Goal: Information Seeking & Learning: Understand process/instructions

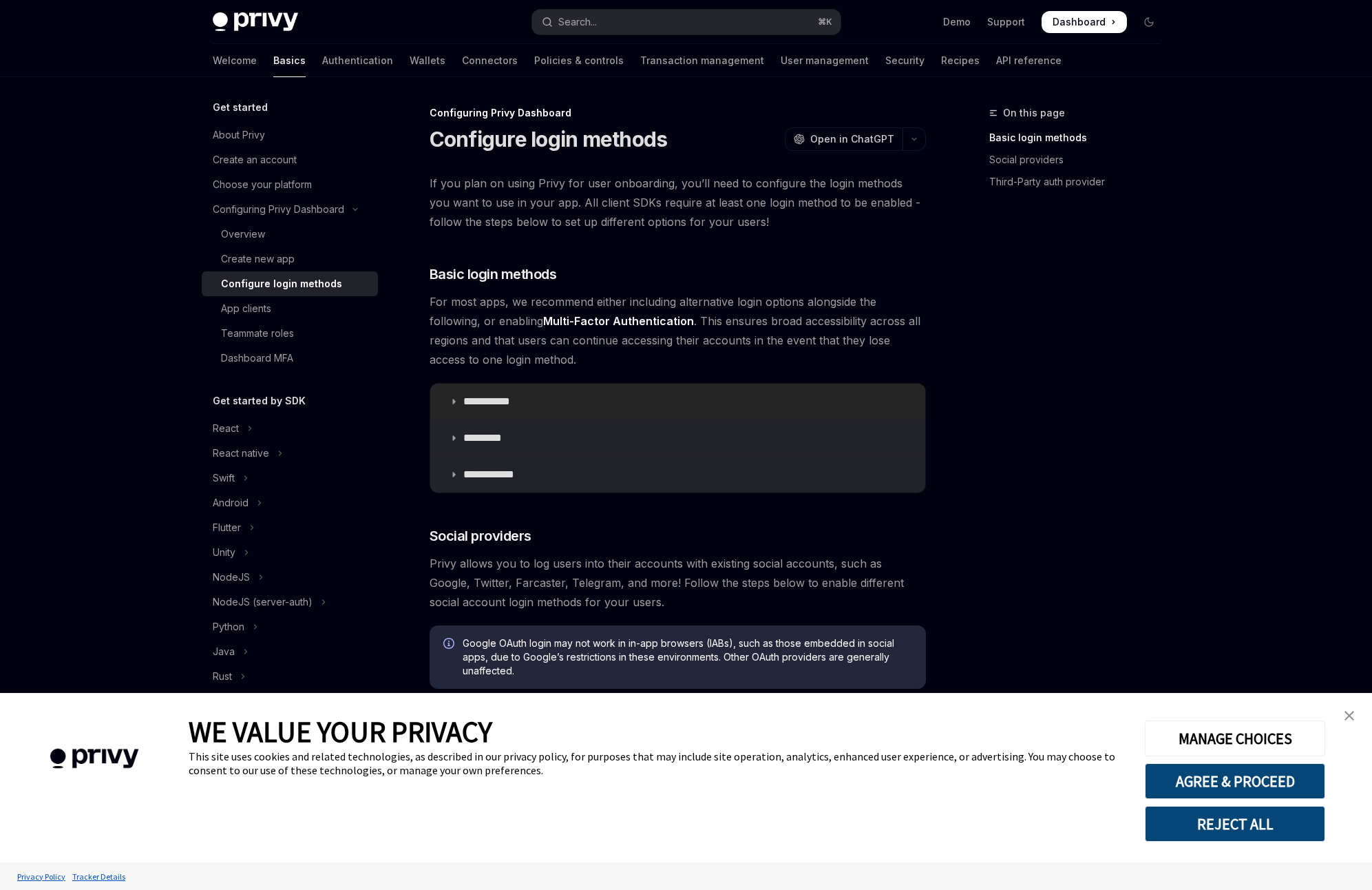
click at [453, 399] on icon at bounding box center [453, 401] width 8 height 8
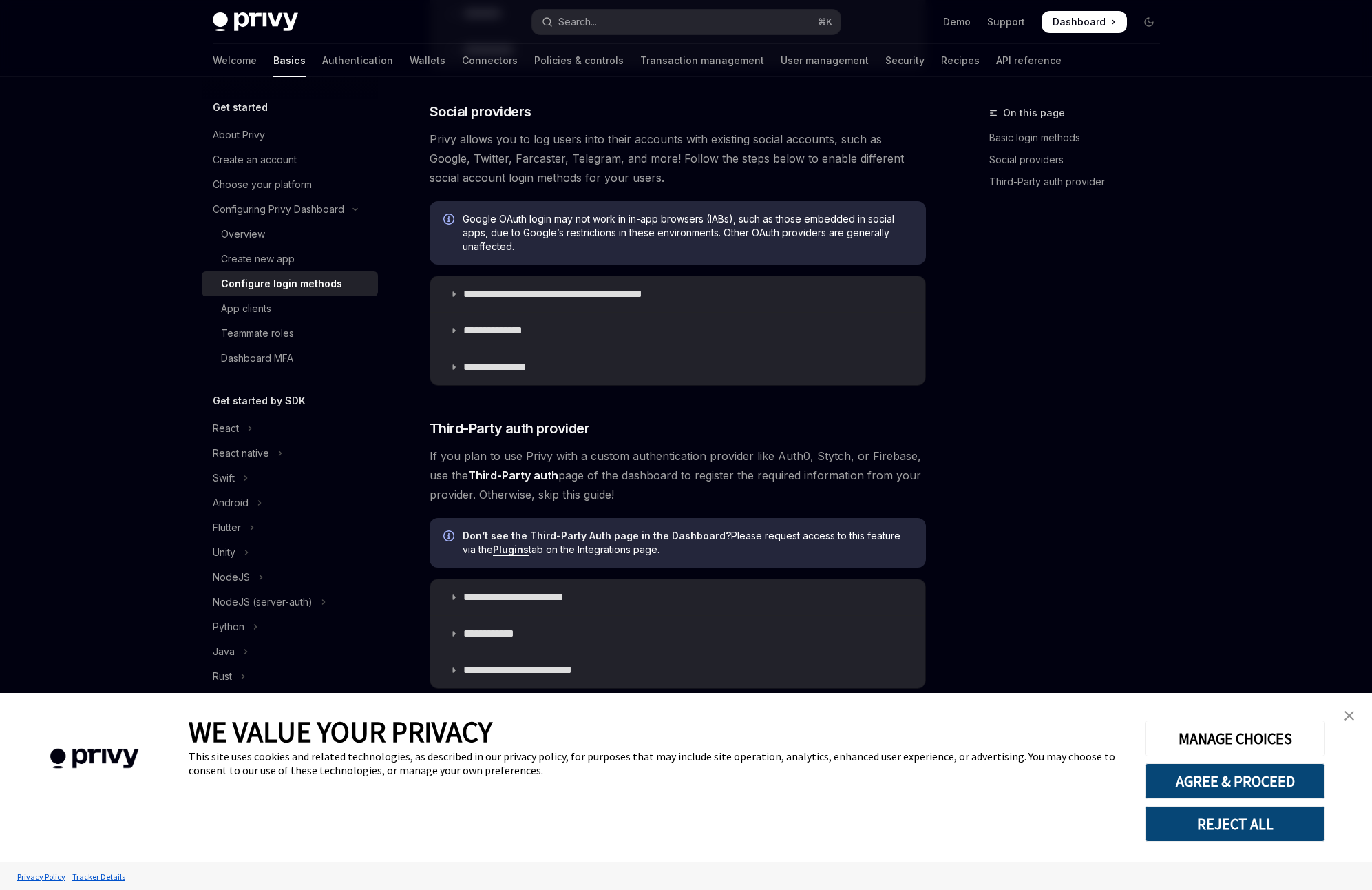
scroll to position [833, 0]
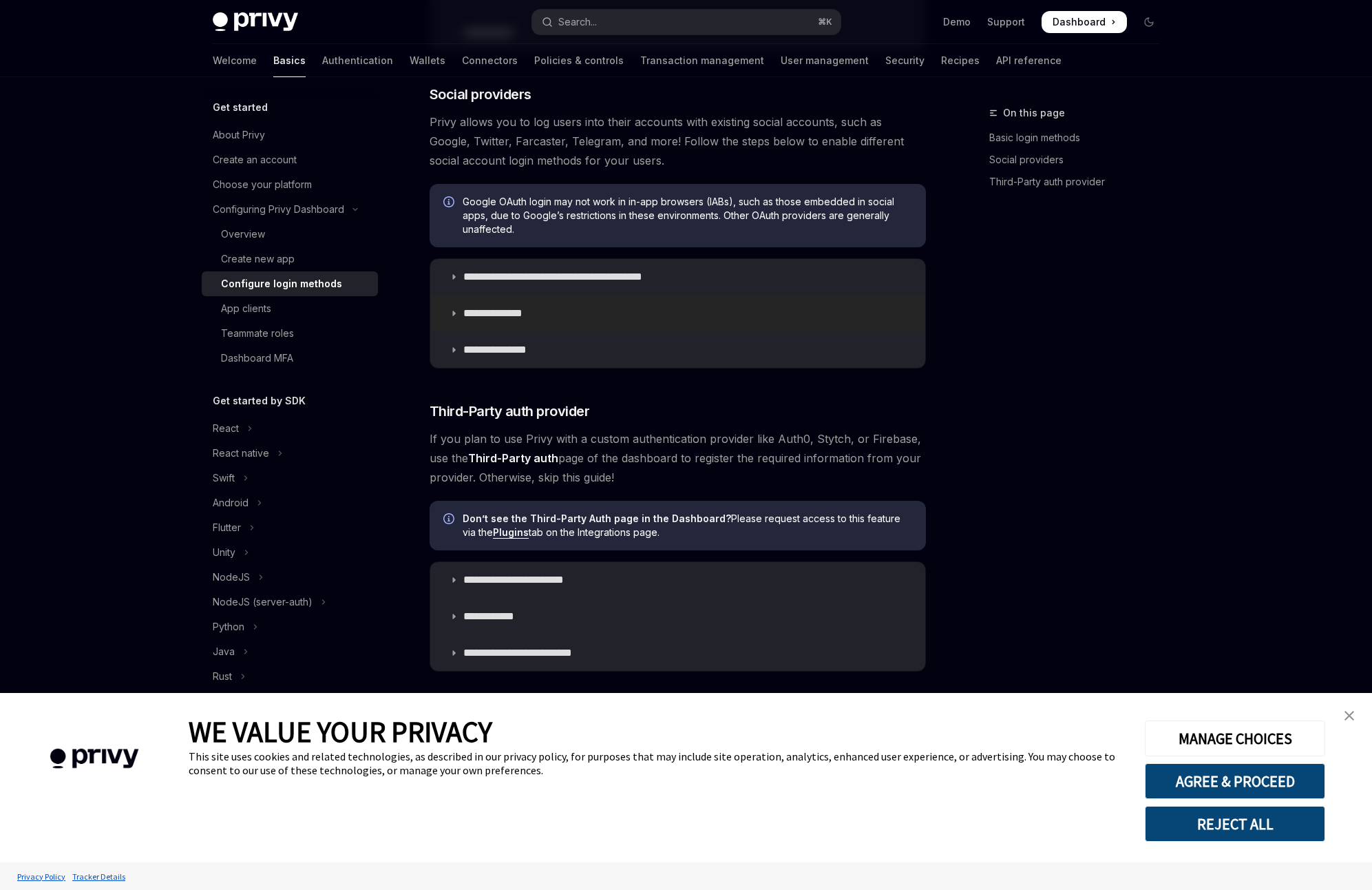
click at [453, 311] on icon at bounding box center [453, 313] width 8 height 8
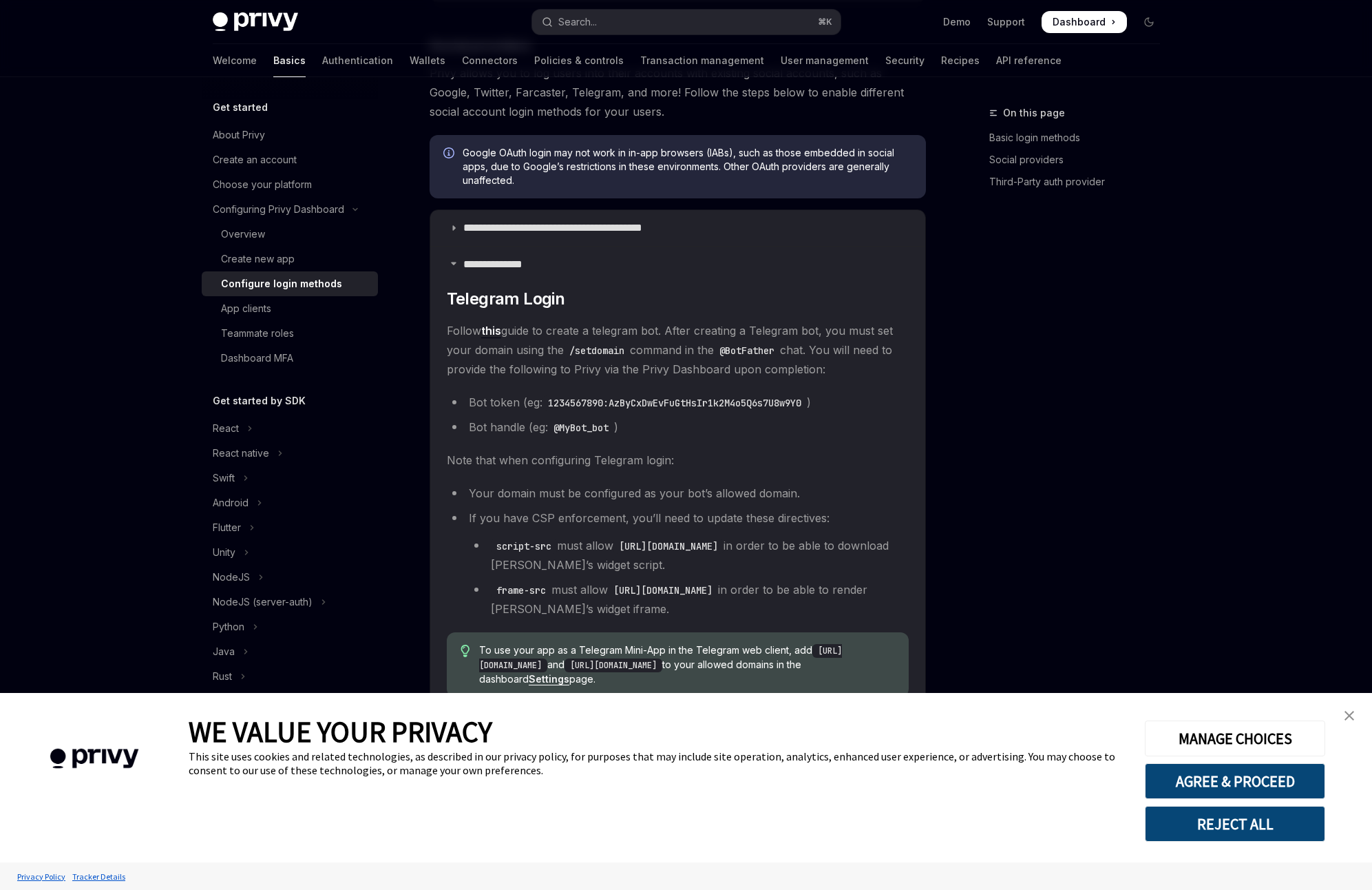
scroll to position [876, 0]
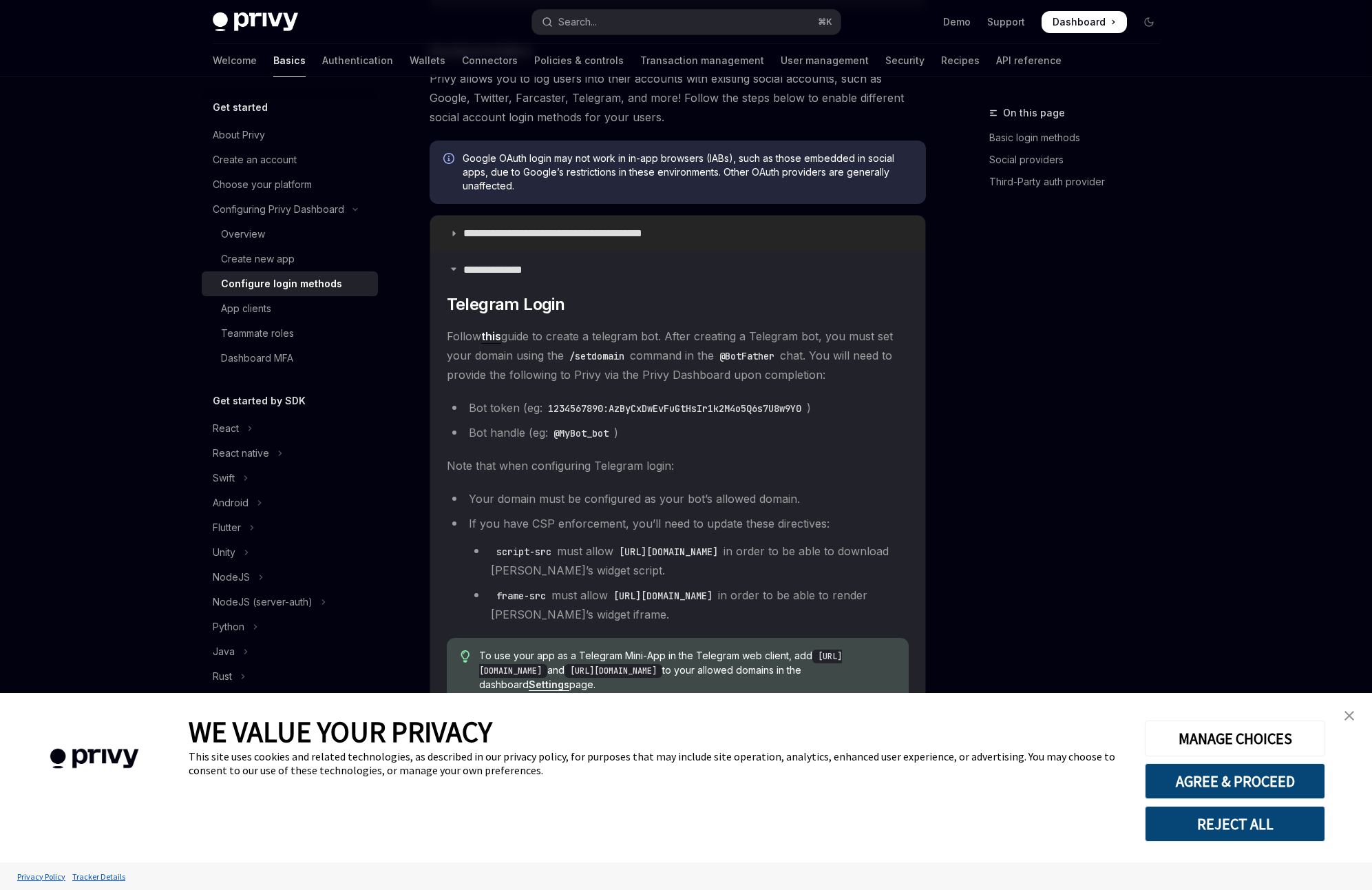
click at [458, 232] on summary "**********" at bounding box center [677, 233] width 495 height 36
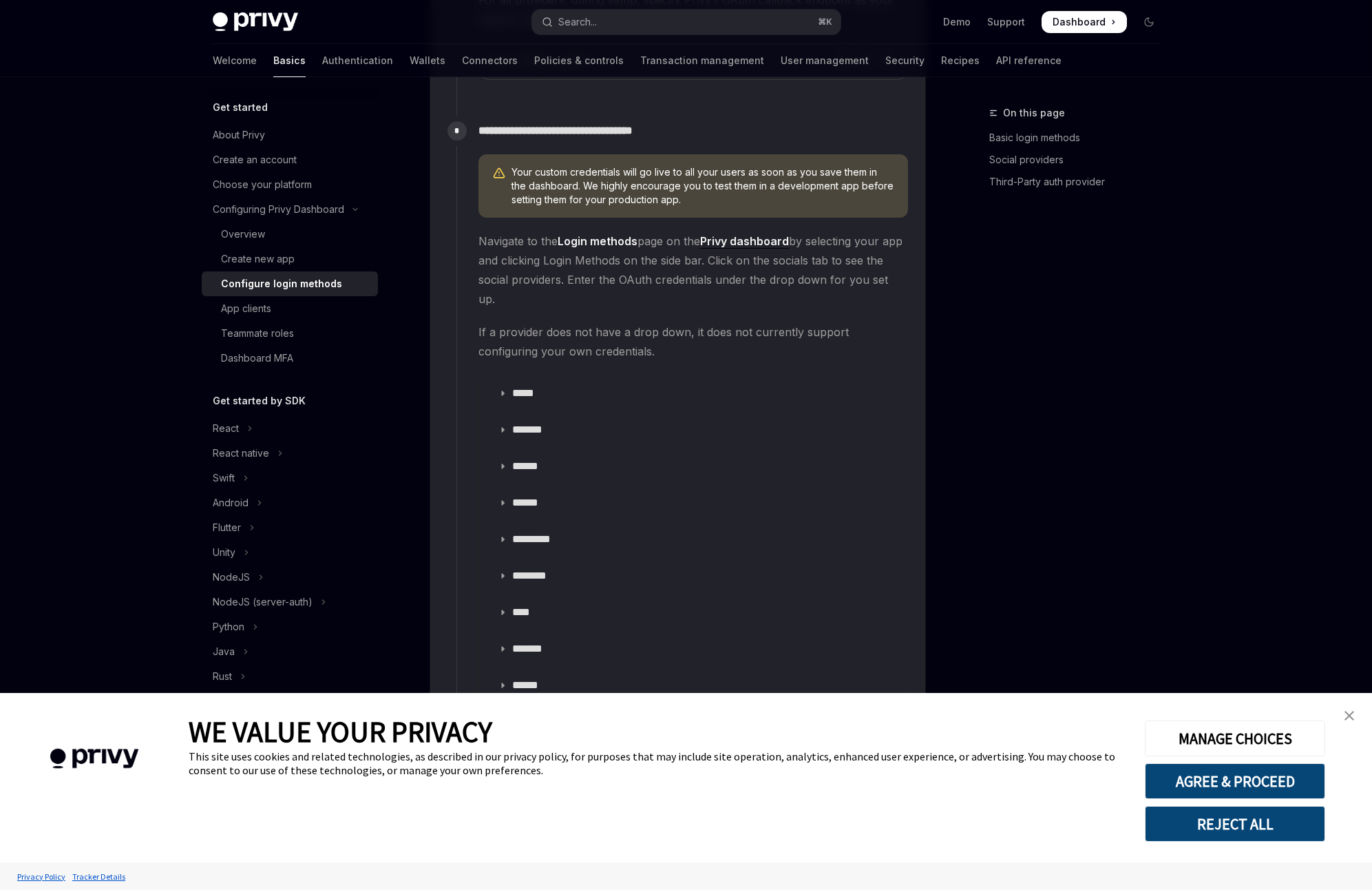
scroll to position [1811, 0]
click at [503, 386] on icon at bounding box center [502, 390] width 8 height 8
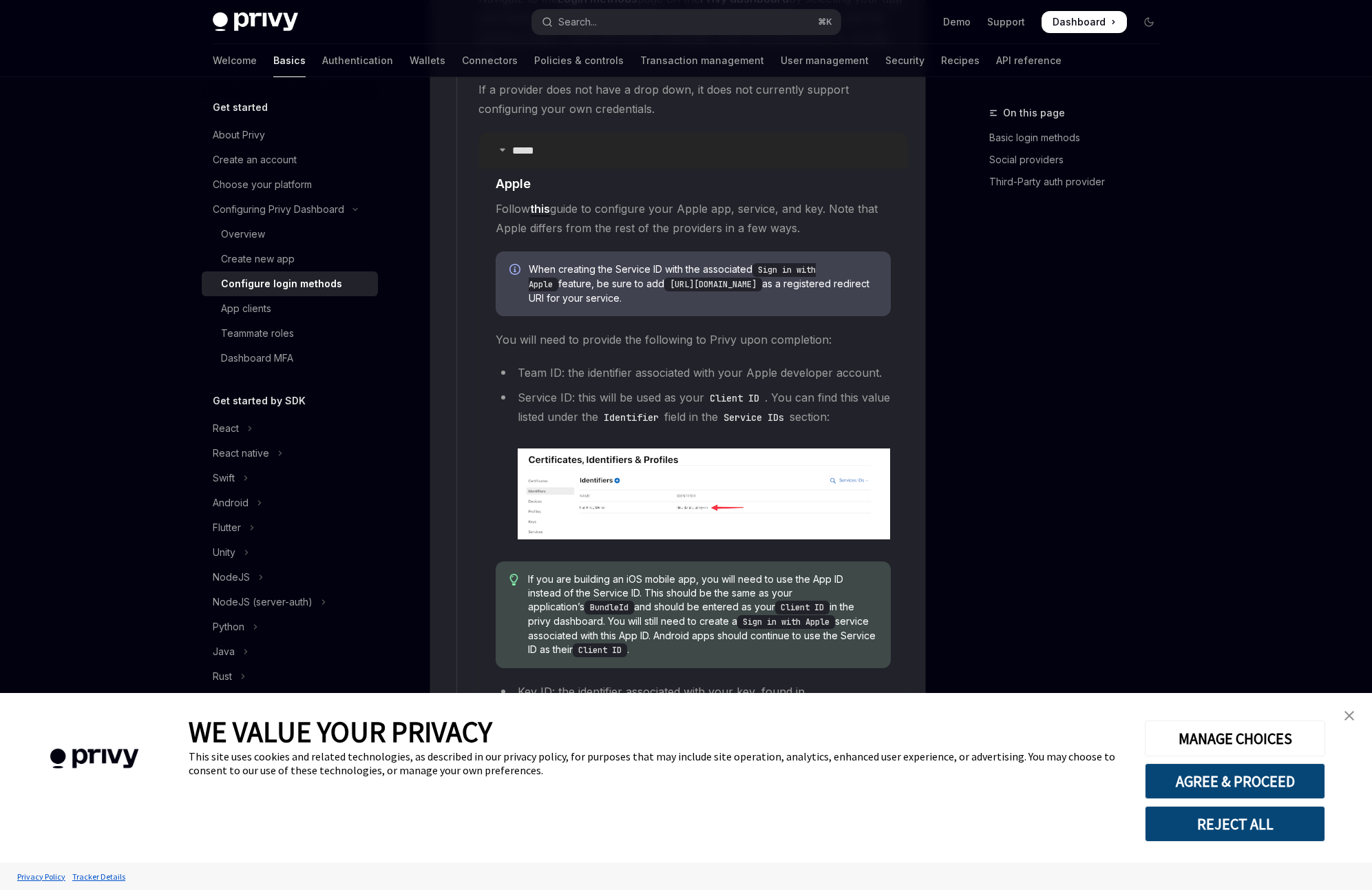
scroll to position [2089, 0]
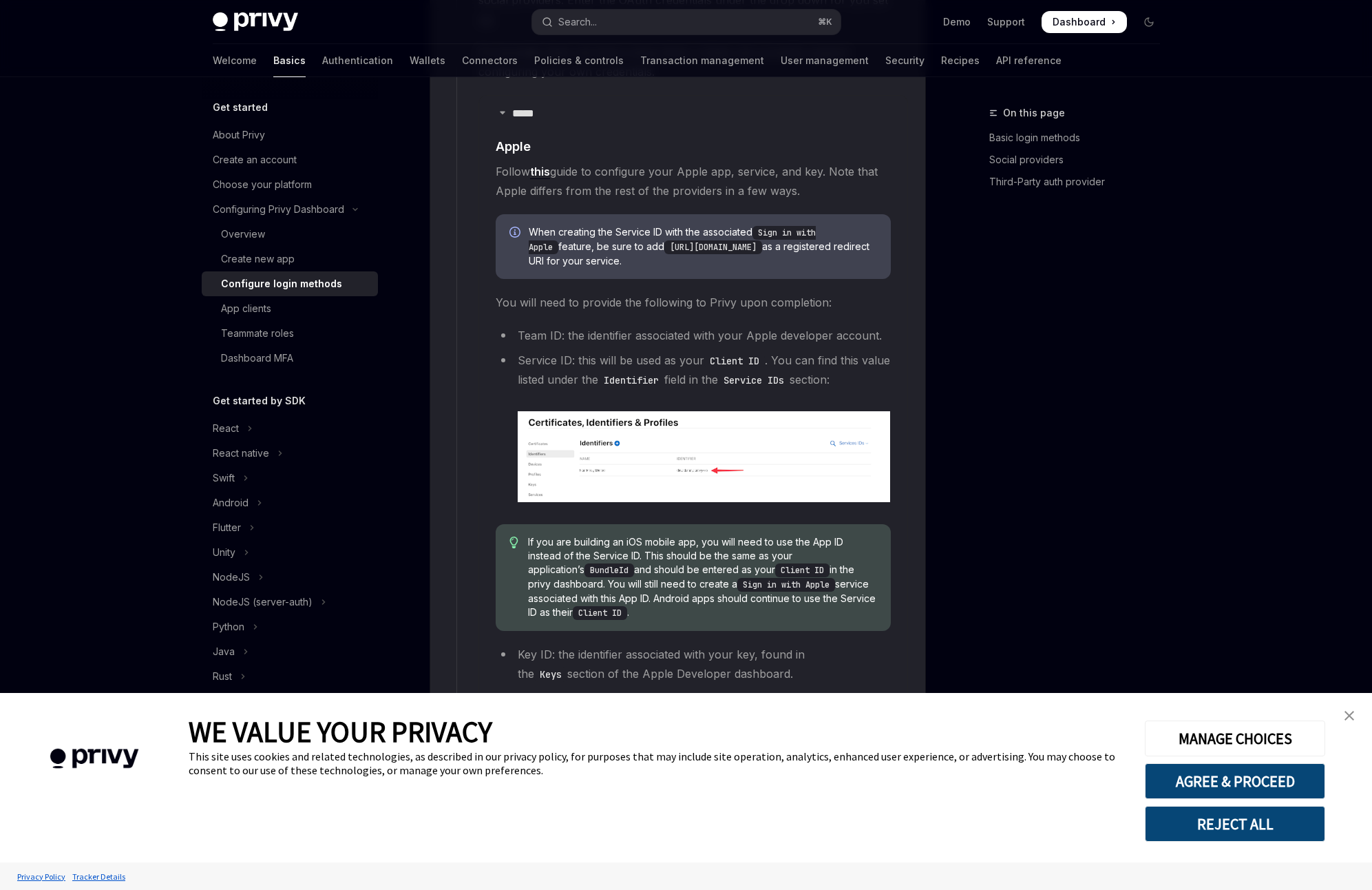
click at [645, 450] on img at bounding box center [704, 457] width 373 height 91
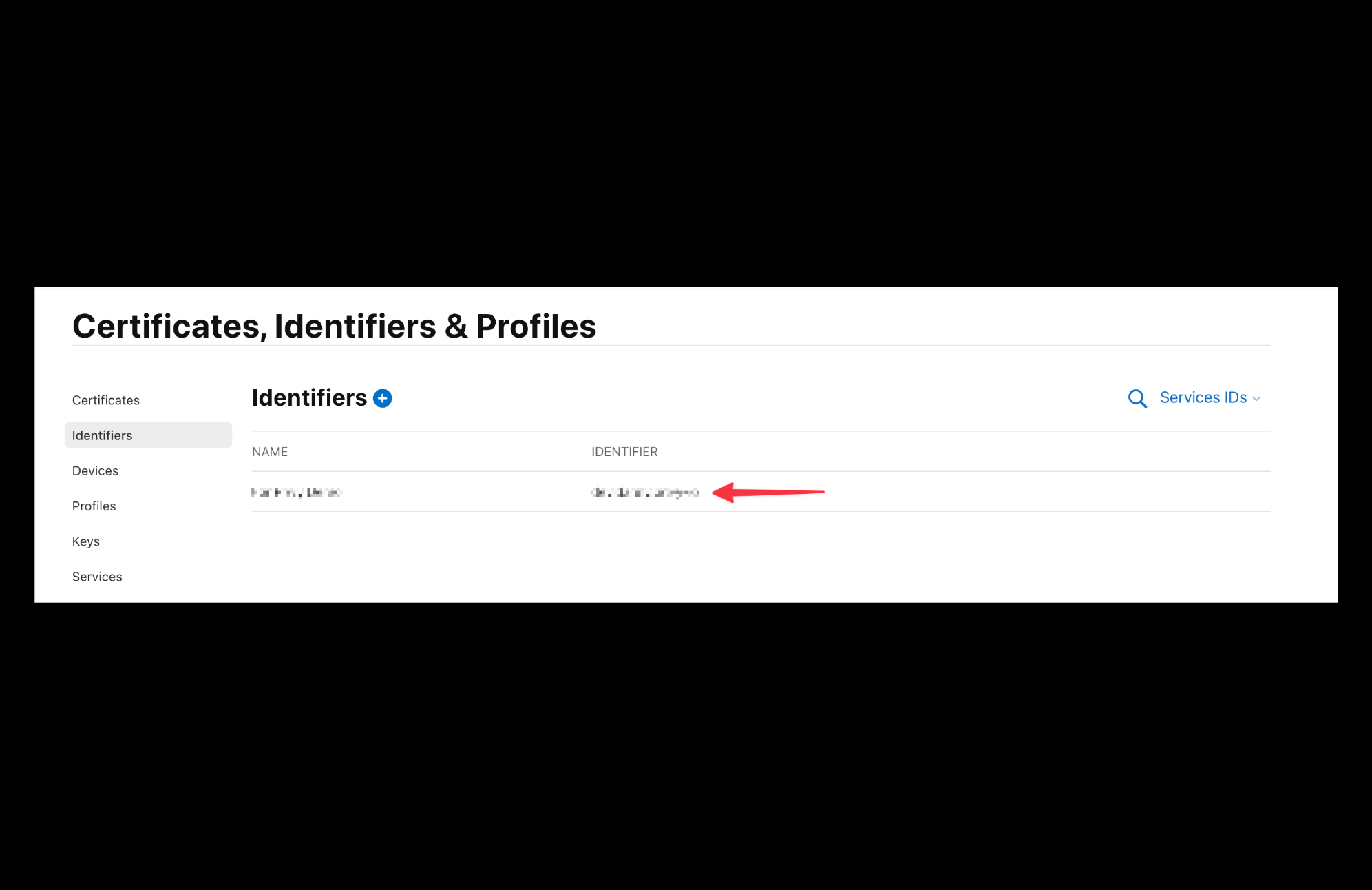
click at [690, 225] on div at bounding box center [686, 445] width 1372 height 890
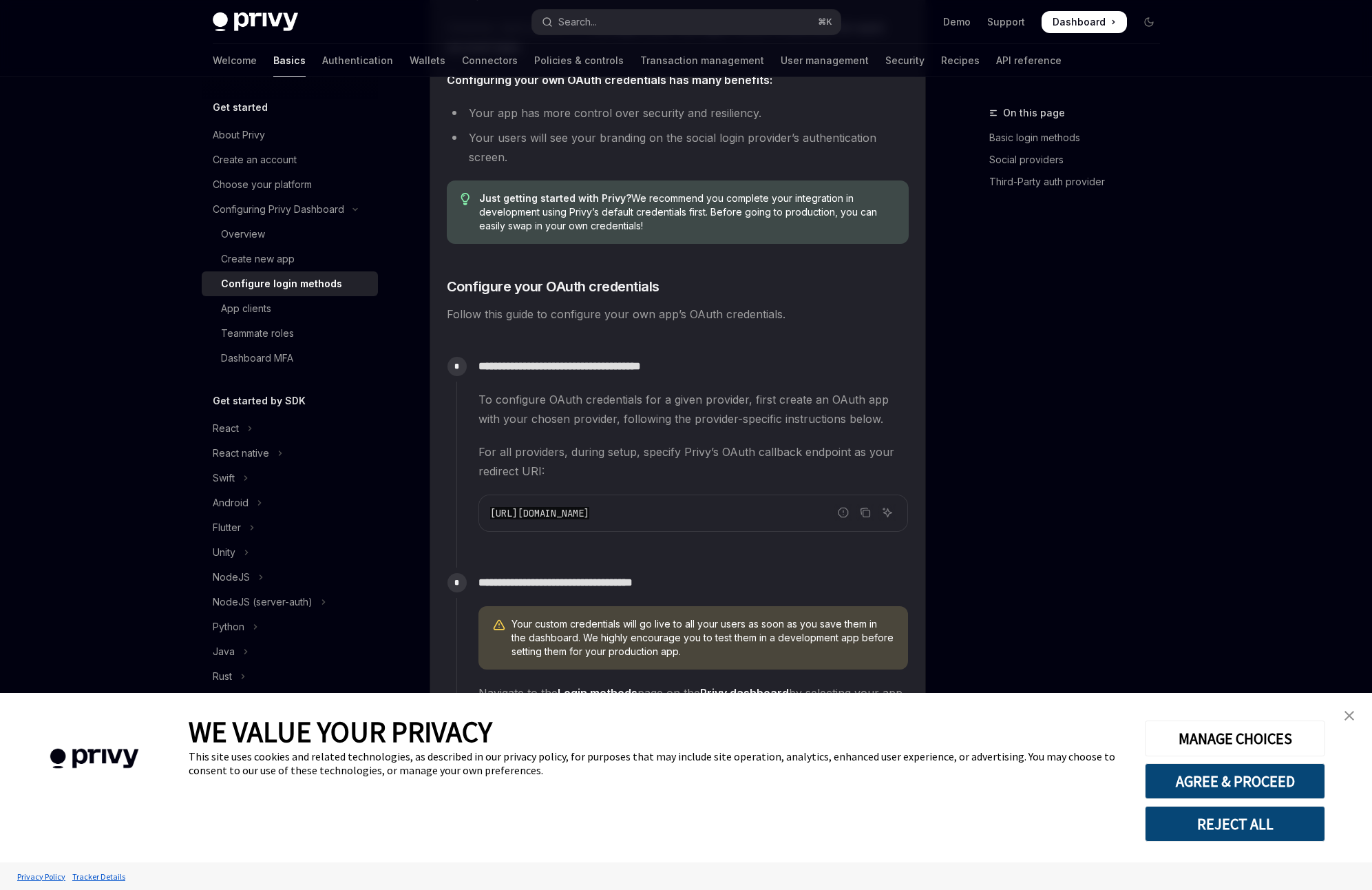
scroll to position [1320, 0]
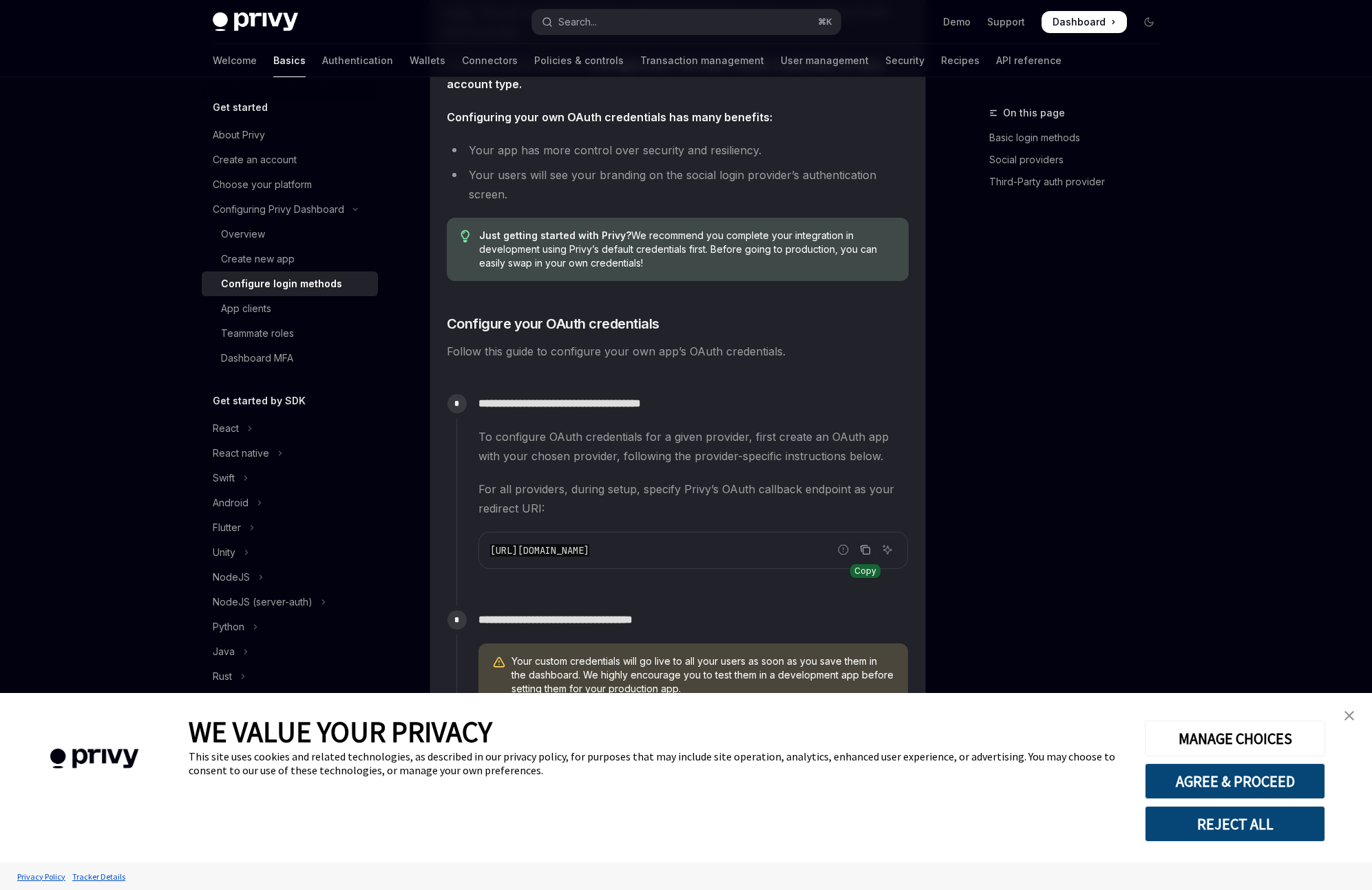
click at [865, 547] on icon "Copy the contents from the code block" at bounding box center [867, 551] width 7 height 7
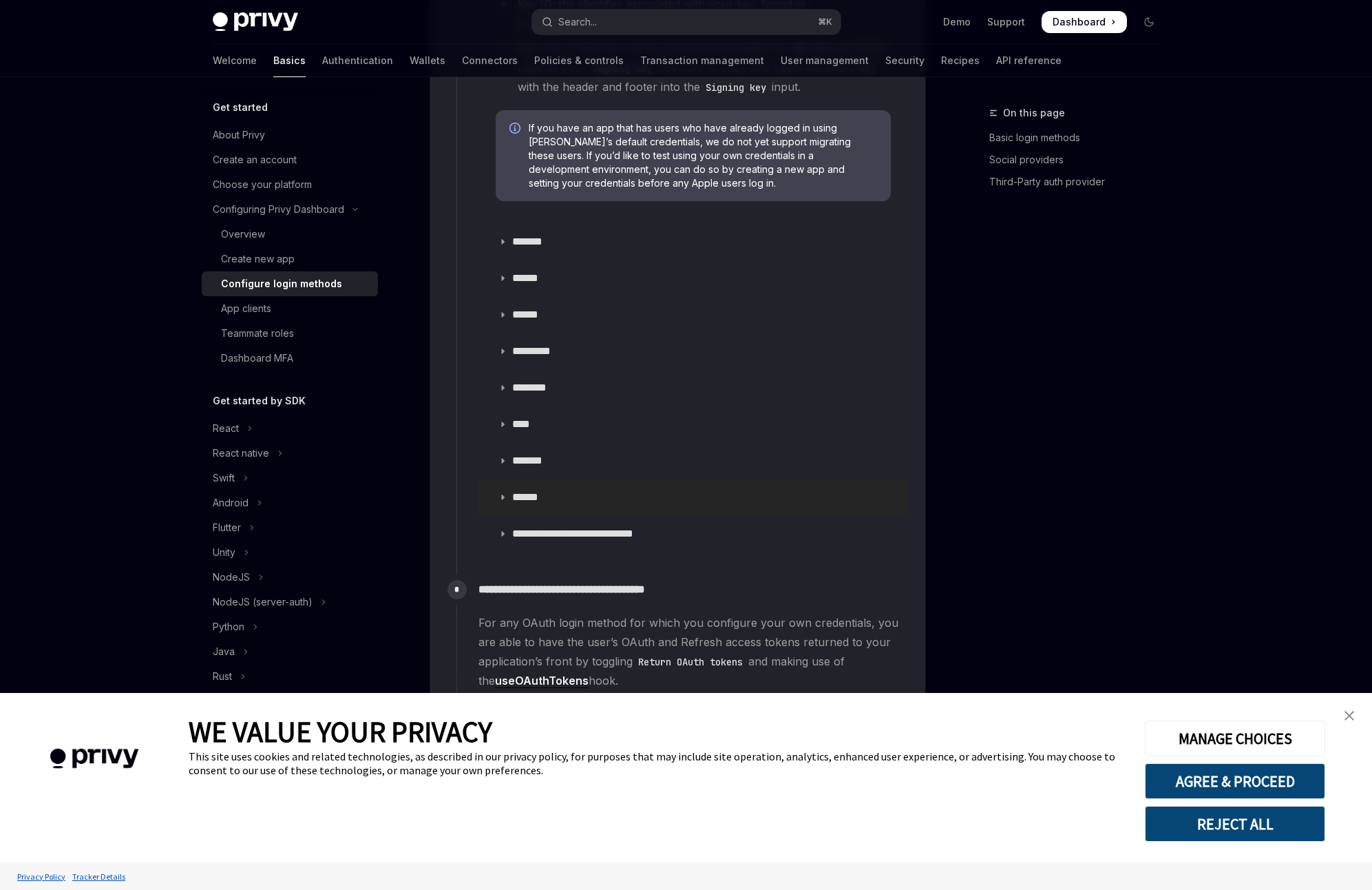
scroll to position [2735, 0]
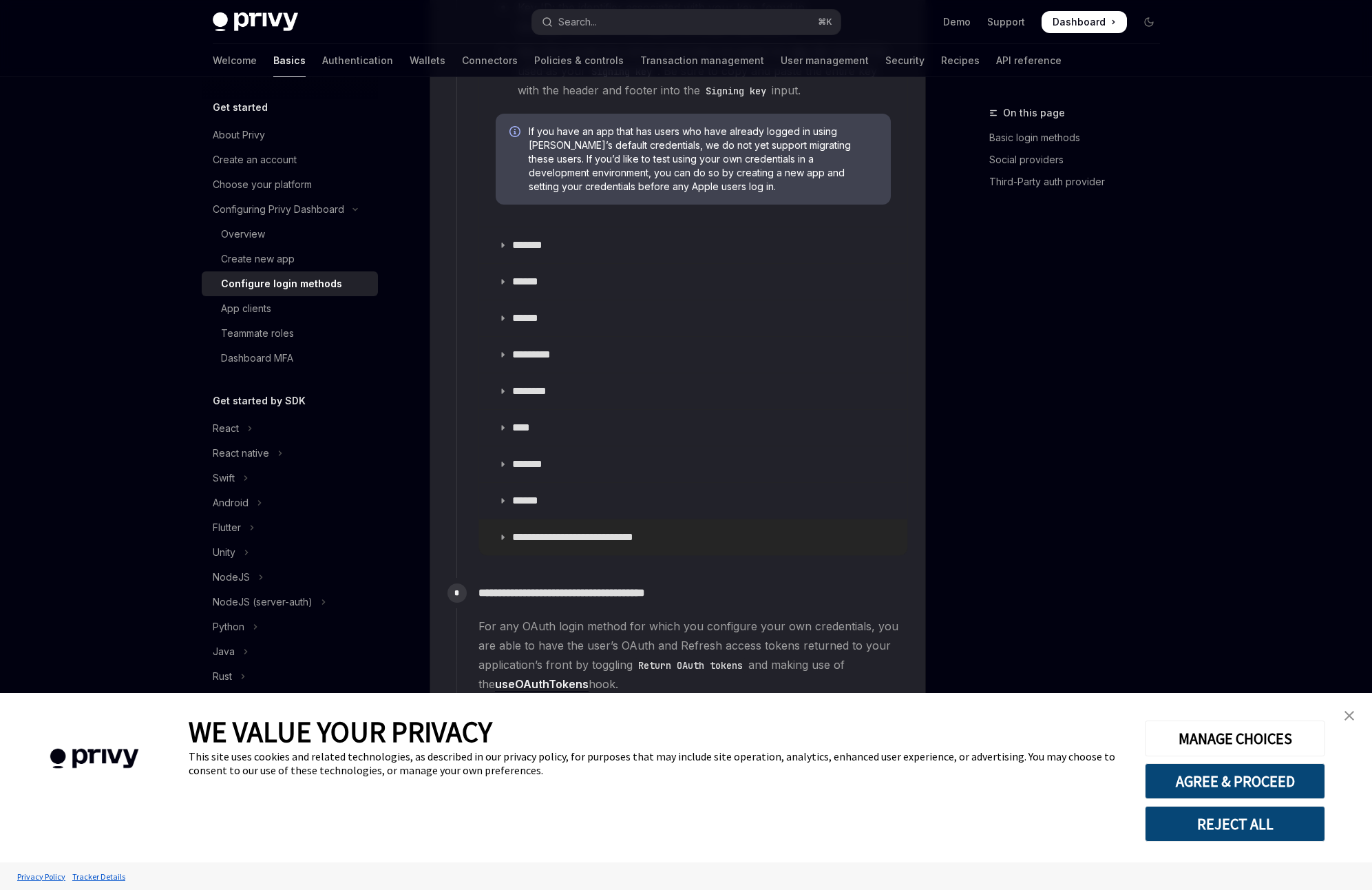
click at [615, 530] on p "**********" at bounding box center [590, 537] width 157 height 13
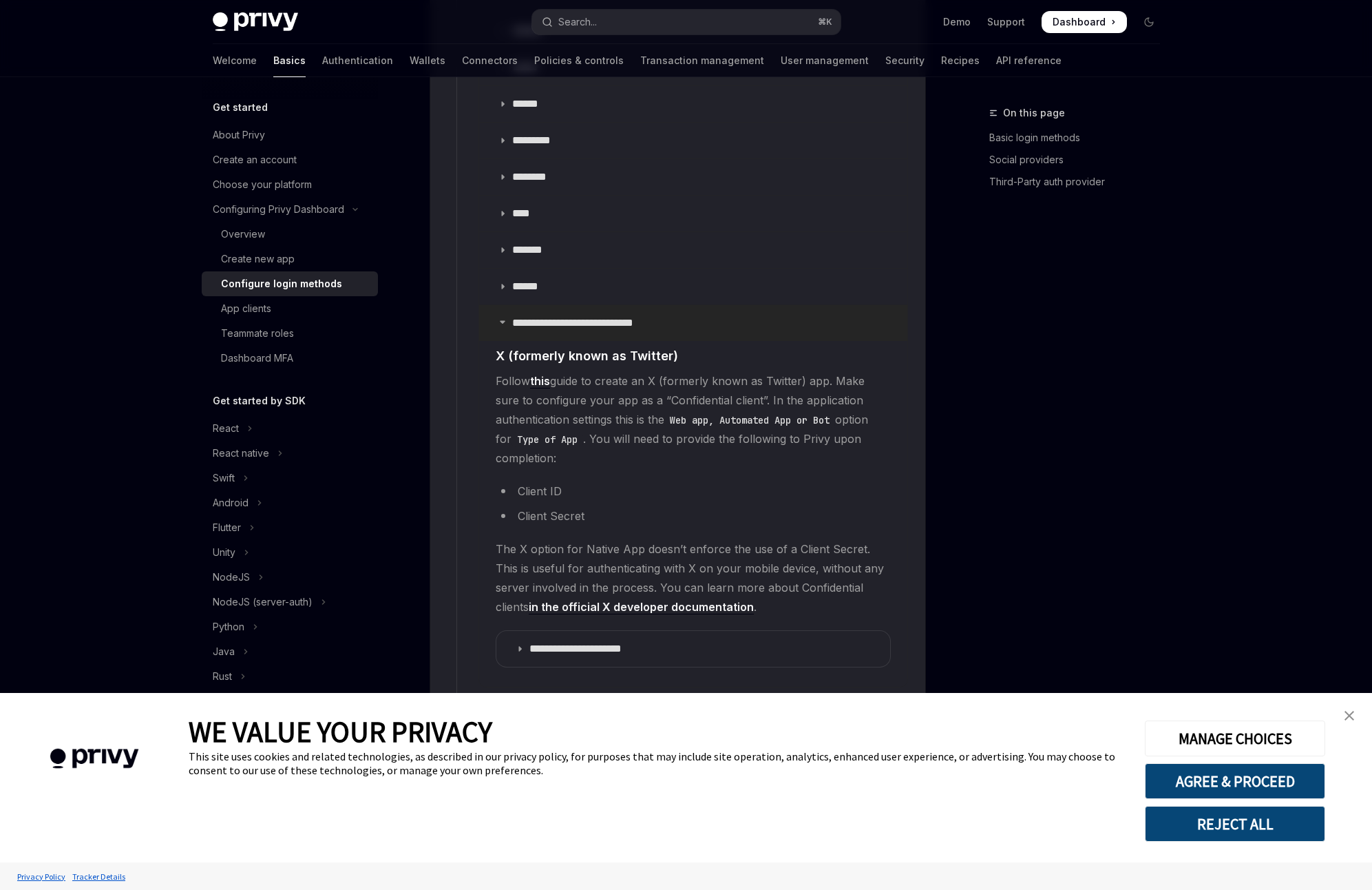
scroll to position [2952, 0]
drag, startPoint x: 492, startPoint y: 358, endPoint x: 611, endPoint y: 514, distance: 196.2
click at [611, 514] on details "**********" at bounding box center [693, 492] width 428 height 382
click at [852, 569] on span "The X option for Native App doesn’t enforce the use of a Client Secret. This is…" at bounding box center [693, 575] width 395 height 77
copy children "Follow this guide to create an X (formerly known as Twitter) app. Make sure to …"
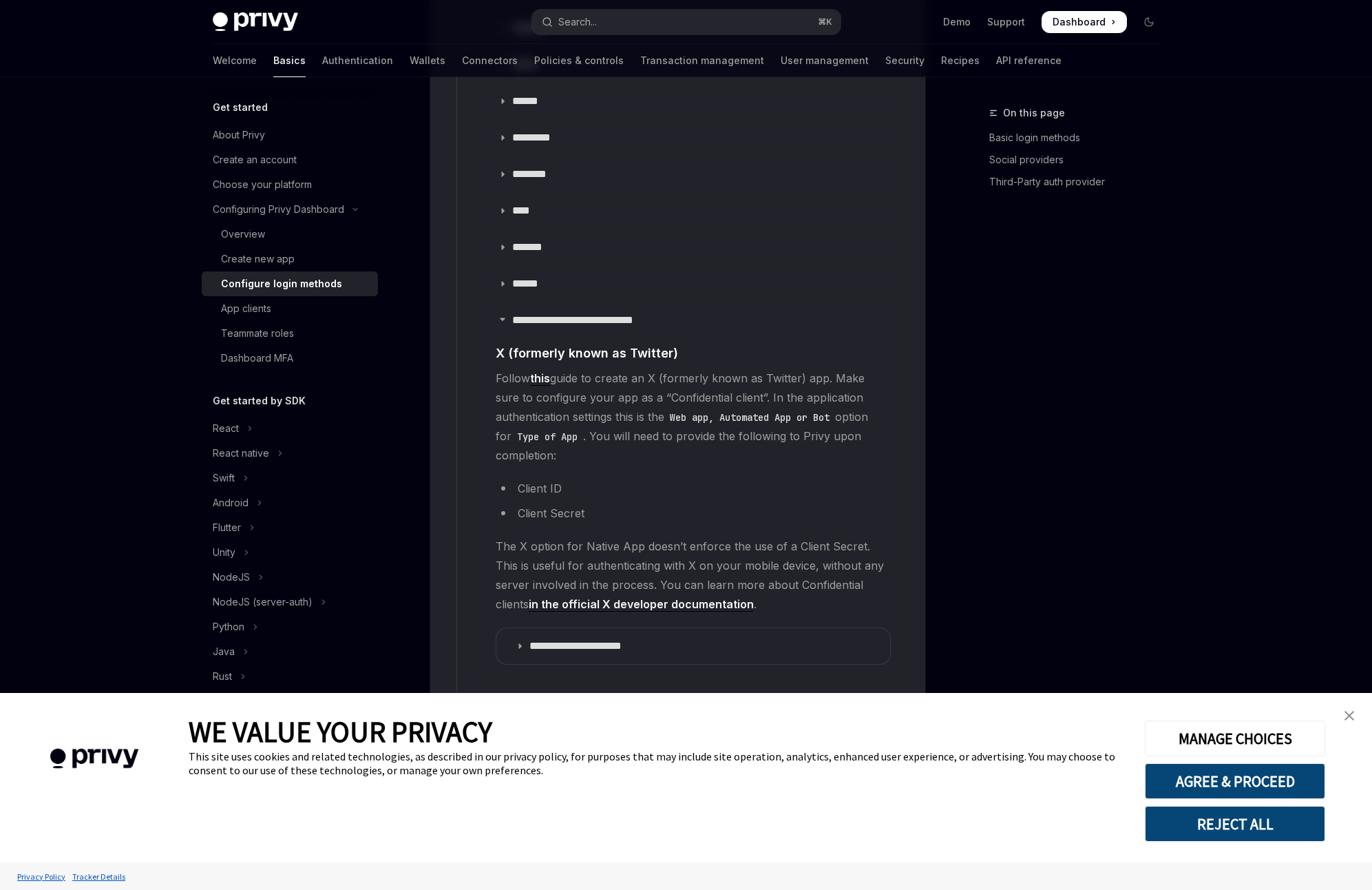
click at [737, 585] on span "The X option for Native App doesn’t enforce the use of a Client Secret. This is…" at bounding box center [693, 575] width 395 height 77
copy children "Follow this guide to create an X (formerly known as Twitter) app. Make sure to …"
